Goal: Information Seeking & Learning: Find specific fact

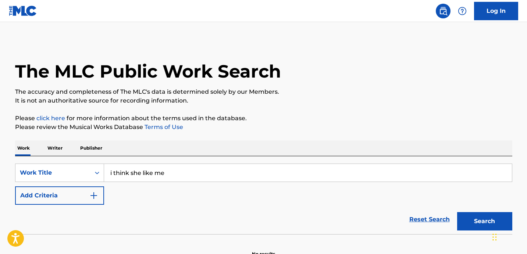
type input "i think she like me"
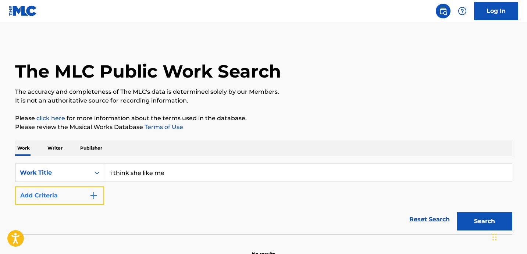
click at [73, 193] on button "Add Criteria" at bounding box center [59, 196] width 89 height 18
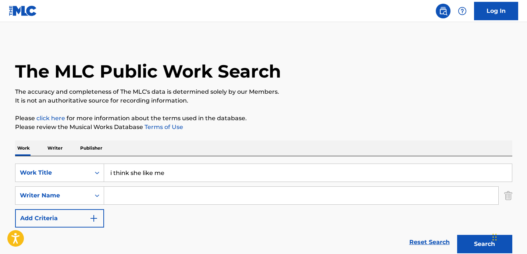
click at [128, 195] on input "Search Form" at bounding box center [301, 196] width 394 height 18
type input "[PERSON_NAME]"
click at [457, 235] on button "Search" at bounding box center [484, 244] width 55 height 18
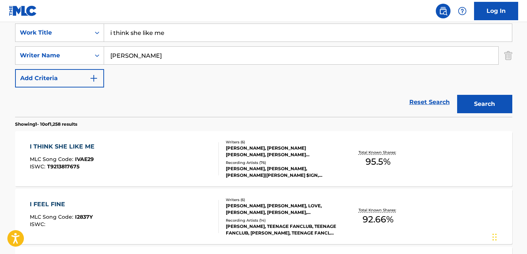
scroll to position [164, 0]
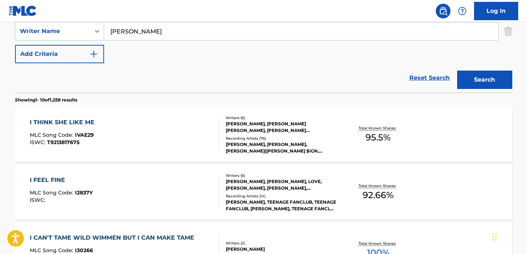
click at [89, 119] on div "I THINK SHE LIKE ME" at bounding box center [64, 122] width 68 height 9
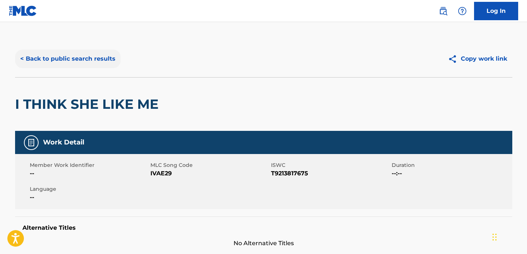
click at [89, 58] on button "< Back to public search results" at bounding box center [68, 59] width 106 height 18
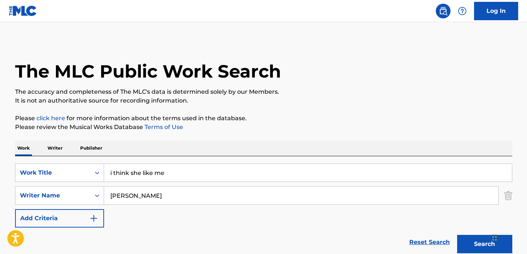
scroll to position [161, 0]
